Goal: Task Accomplishment & Management: Manage account settings

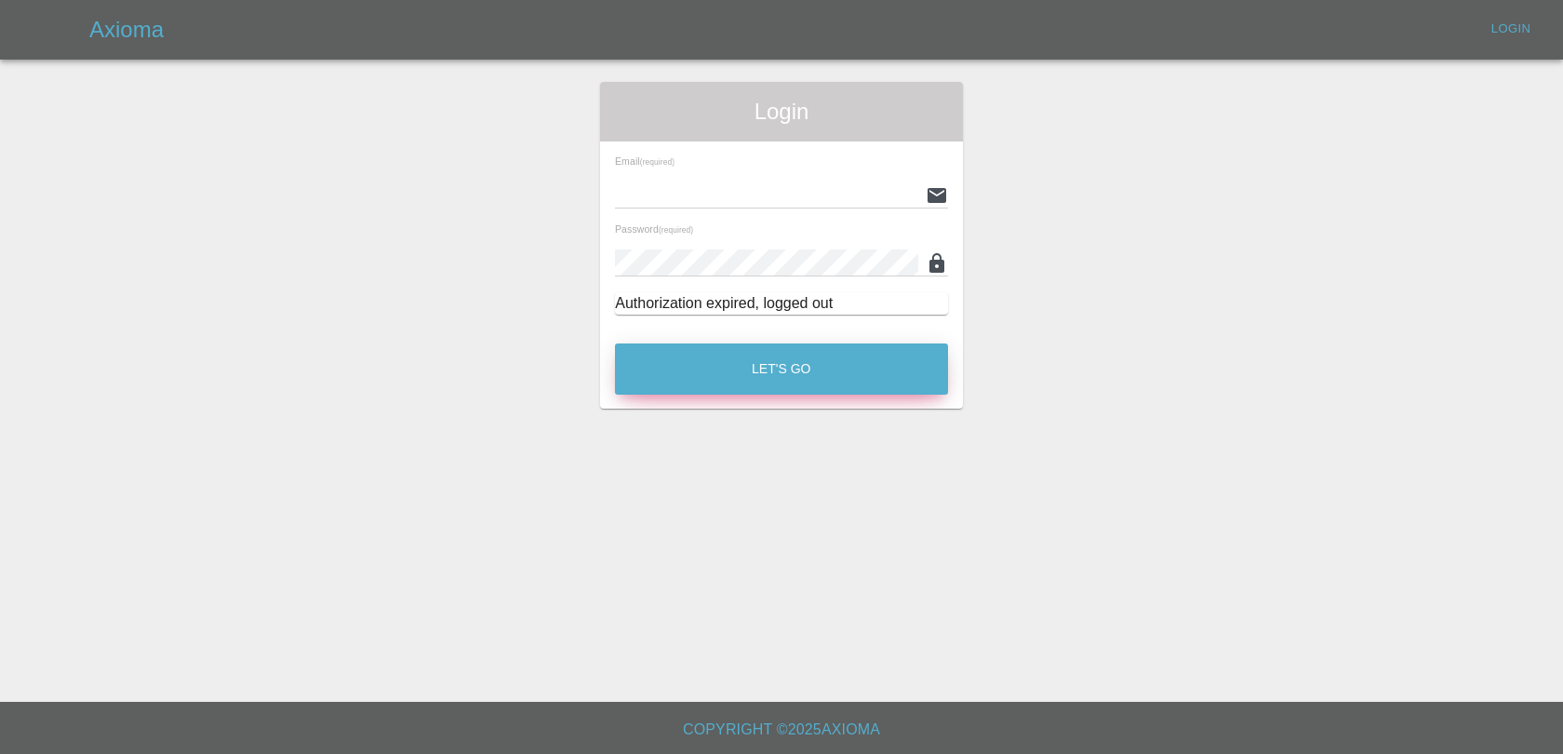
type input "[EMAIL_ADDRESS][DOMAIN_NAME]"
click at [868, 367] on button "Let's Go" at bounding box center [781, 368] width 333 height 51
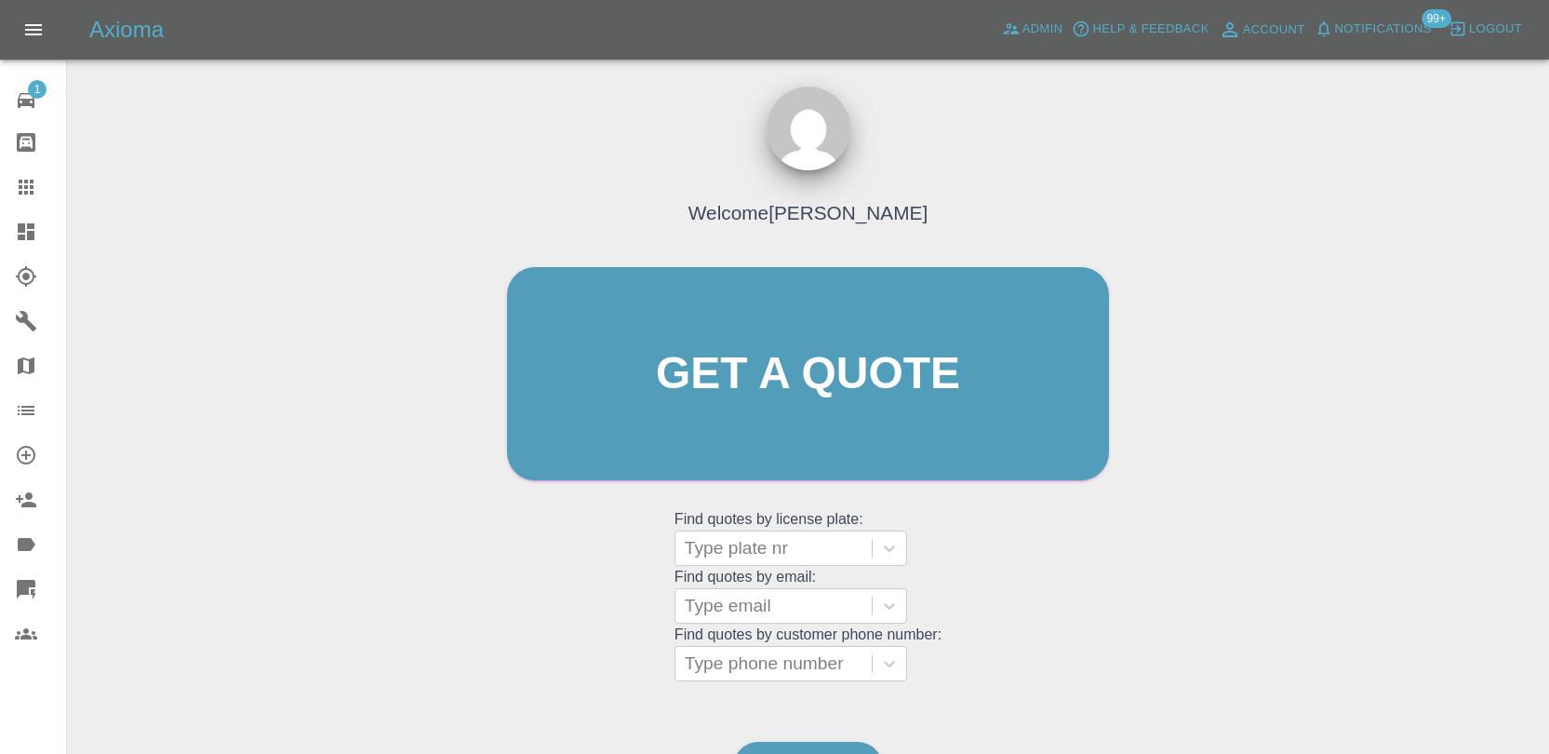
click at [1366, 30] on span "Notifications" at bounding box center [1383, 29] width 97 height 21
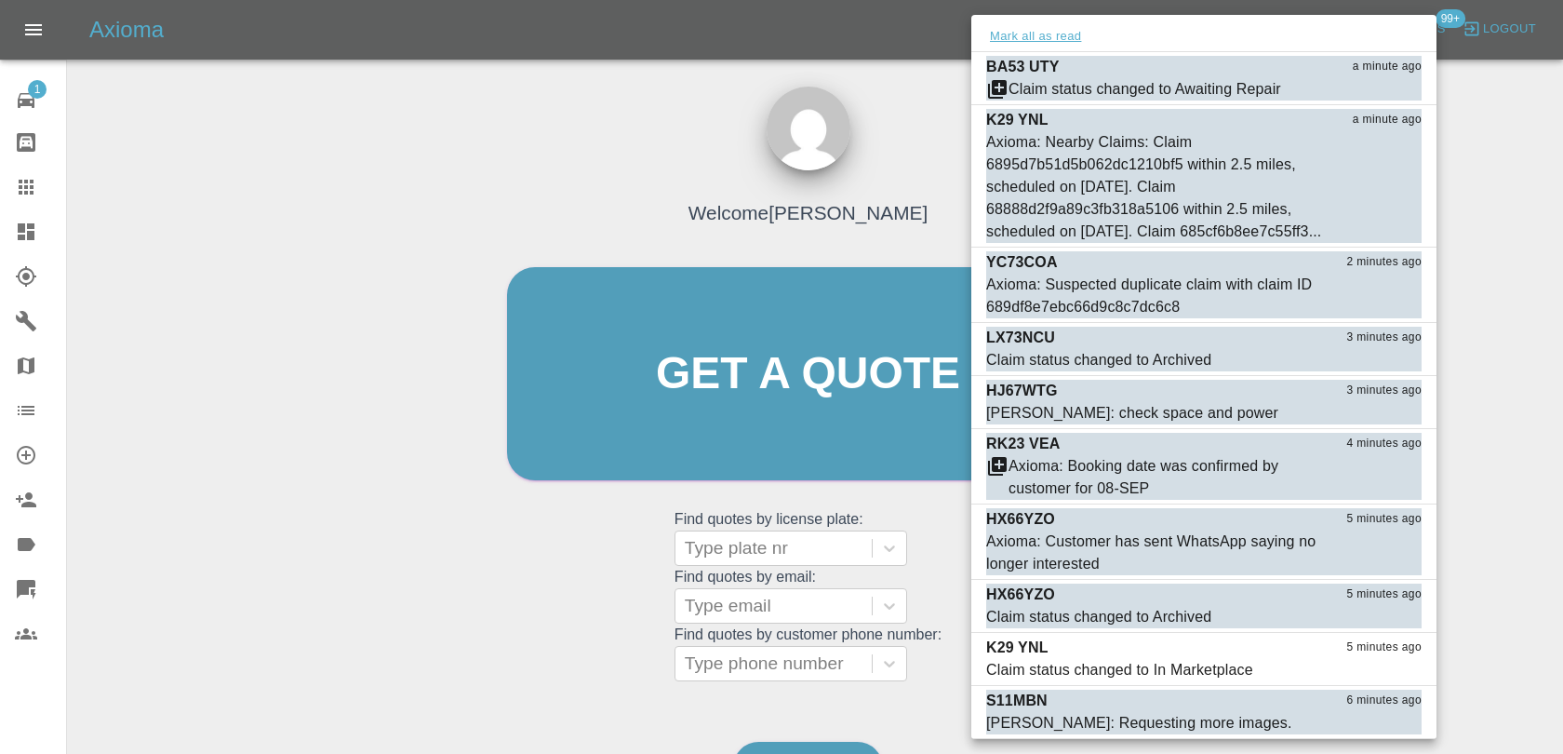
click at [1052, 37] on button "Mark all as read" at bounding box center [1035, 36] width 99 height 21
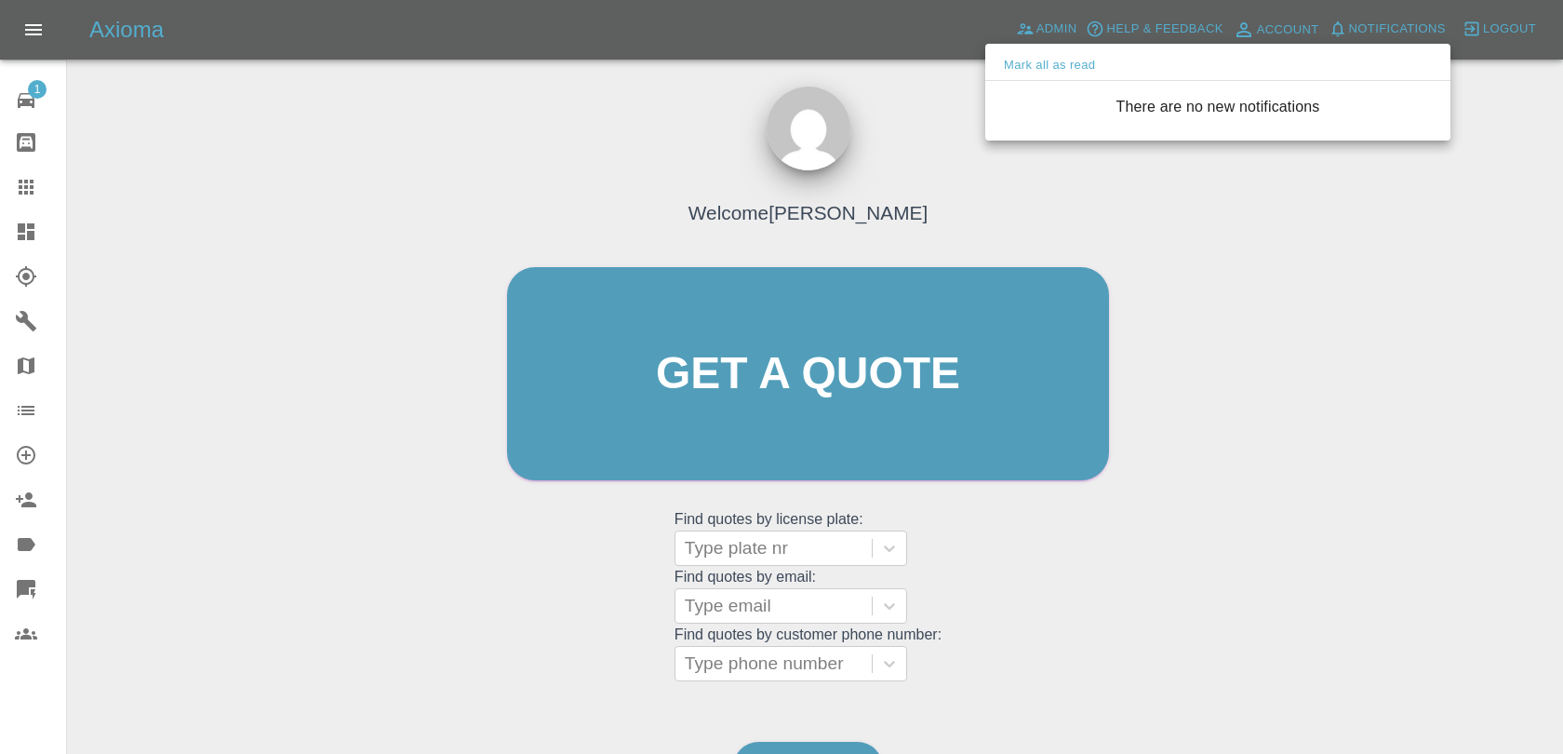
click at [1017, 242] on div at bounding box center [781, 377] width 1563 height 754
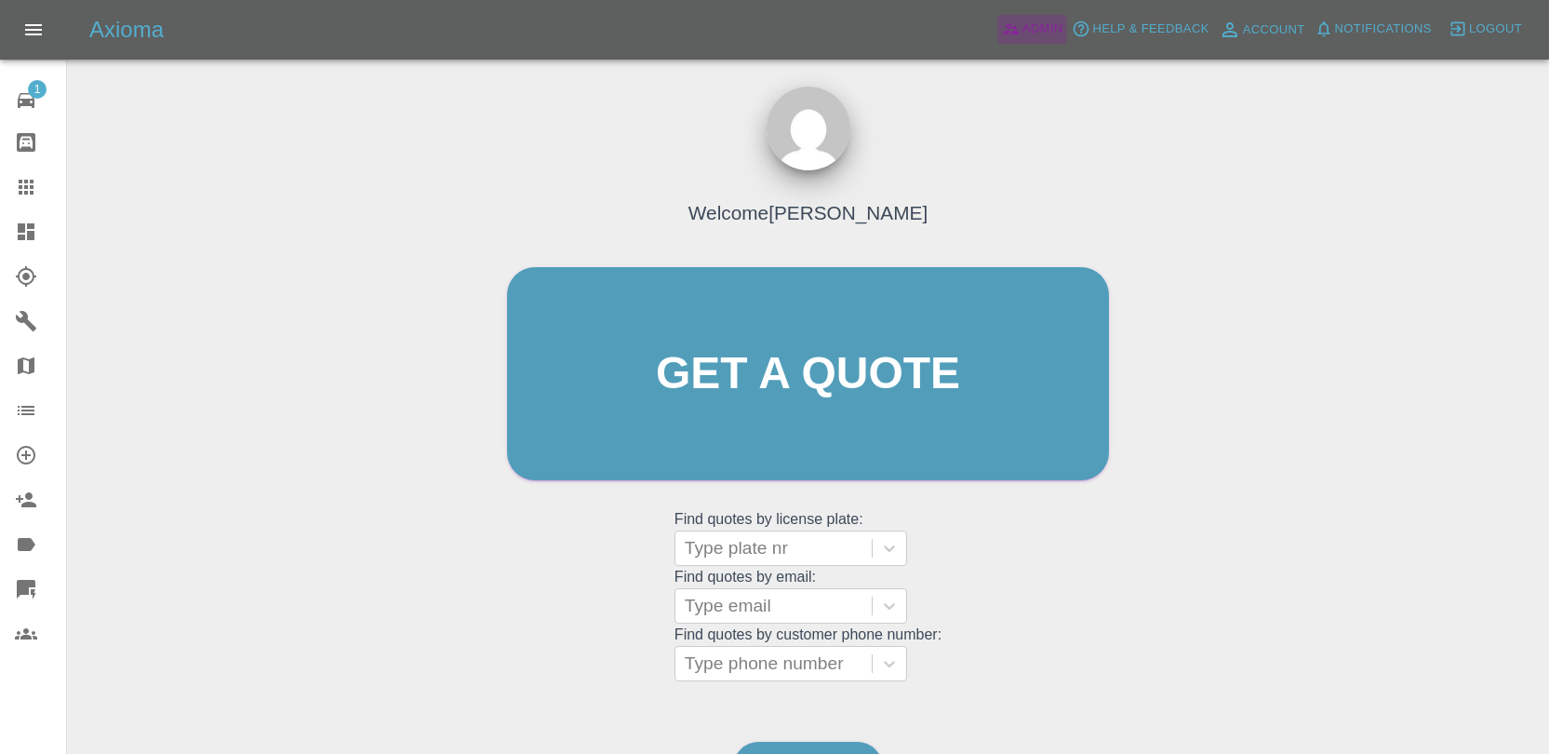
click at [1019, 37] on icon at bounding box center [1011, 29] width 19 height 19
